Goal: Transaction & Acquisition: Obtain resource

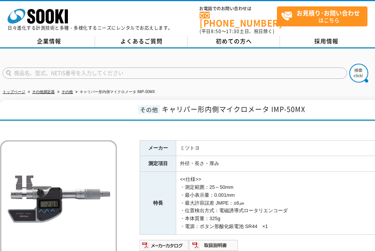
click at [114, 75] on input "text" at bounding box center [175, 73] width 344 height 11
type input "OMC-400MB"
click at [349, 64] on button at bounding box center [358, 73] width 19 height 19
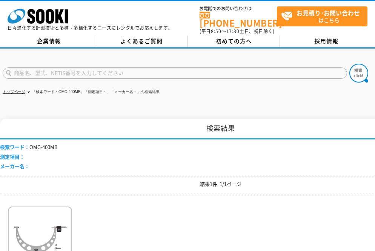
click at [54, 71] on input "text" at bounding box center [175, 73] width 344 height 11
paste input "OMC-400MB"
drag, startPoint x: 26, startPoint y: 69, endPoint x: 77, endPoint y: 66, distance: 51.4
click at [77, 68] on input "OMC-400MB" at bounding box center [175, 73] width 344 height 11
type input "OMC"
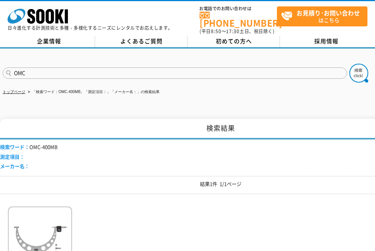
click at [349, 64] on button at bounding box center [358, 73] width 19 height 19
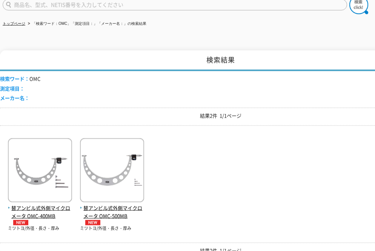
scroll to position [109, 0]
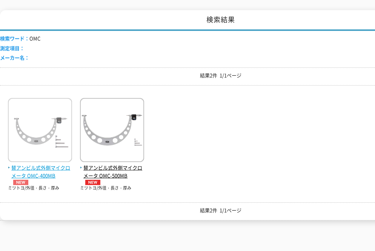
click at [34, 164] on span "替アンビル式外側マイクロメータ OMC-400MB" at bounding box center [40, 174] width 64 height 21
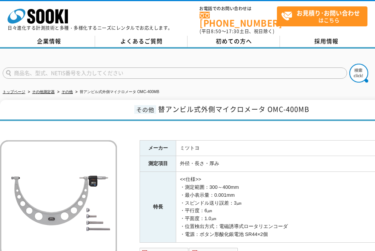
scroll to position [54, 0]
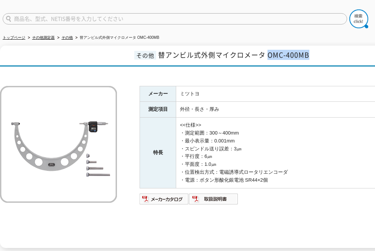
drag, startPoint x: 269, startPoint y: 54, endPoint x: 315, endPoint y: 53, distance: 46.8
click at [315, 53] on h1 "その他 替アンビル式外側マイクロメータ OMC-400MB" at bounding box center [220, 56] width 441 height 21
copy span "OMC-400MB"
click at [319, 88] on td "ミツトヨ" at bounding box center [308, 94] width 265 height 16
click at [174, 195] on img at bounding box center [164, 199] width 49 height 12
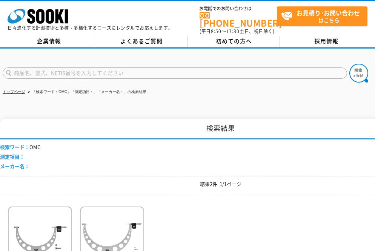
scroll to position [109, 0]
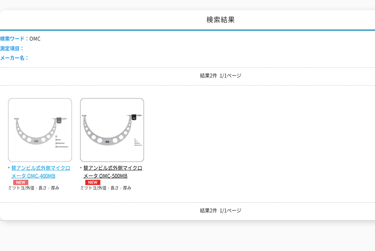
click at [38, 131] on img at bounding box center [40, 131] width 64 height 66
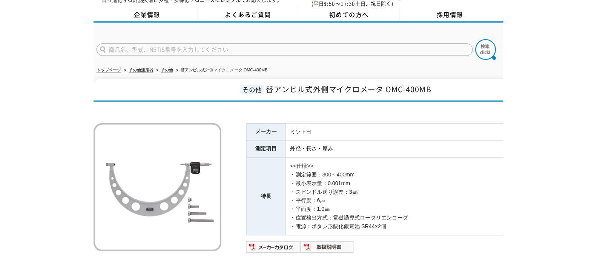
scroll to position [54, 0]
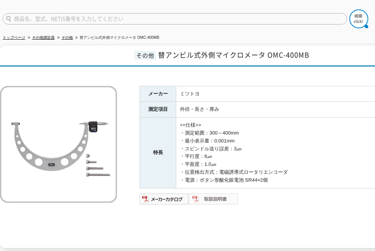
click at [221, 199] on img at bounding box center [213, 199] width 49 height 12
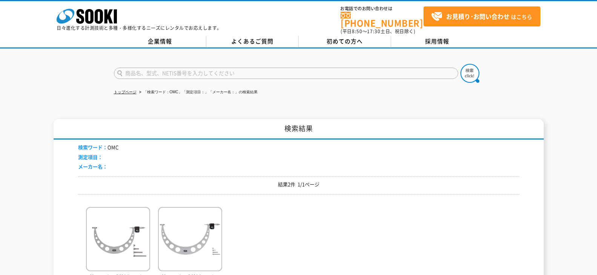
scroll to position [109, 0]
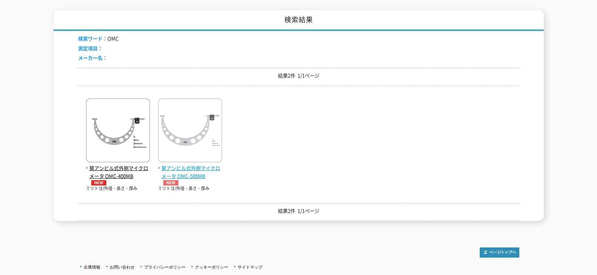
click at [196, 169] on span "替アンビル式外側マイクロメータ OMC-500MB" at bounding box center [190, 174] width 64 height 21
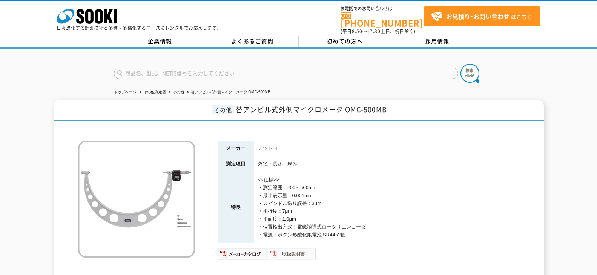
click at [291, 252] on img at bounding box center [291, 253] width 49 height 12
